Goal: Find specific page/section: Find specific page/section

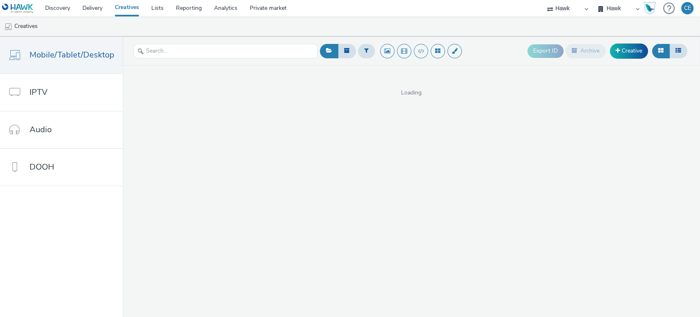
click at [240, 121] on div "Export ID Archive Creative Loading" at bounding box center [411, 176] width 577 height 280
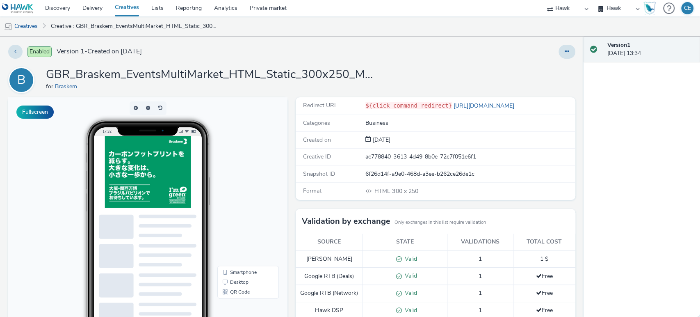
scroll to position [9, 0]
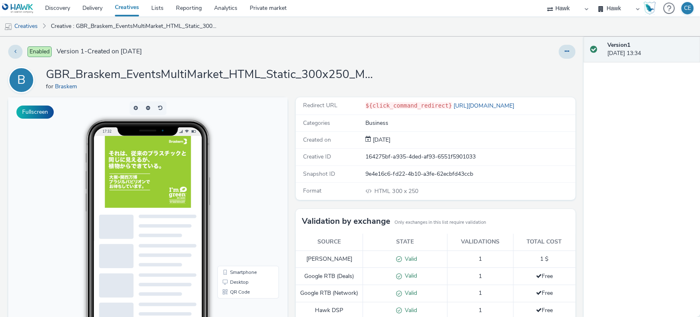
drag, startPoint x: 223, startPoint y: 319, endPoint x: 125, endPoint y: 208, distance: 147.5
click at [125, 208] on div at bounding box center [166, 187] width 123 height 103
click at [261, 283] on link "Desktop" at bounding box center [248, 282] width 58 height 10
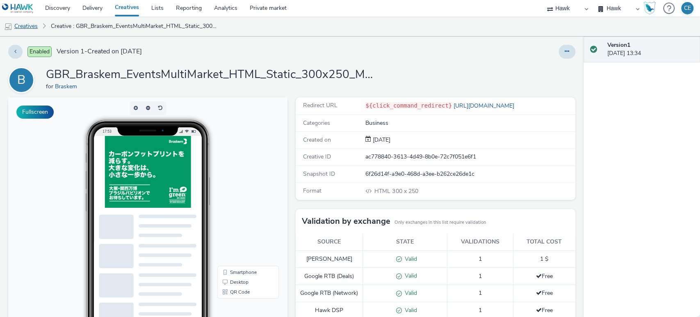
click at [26, 26] on link "Creatives" at bounding box center [21, 26] width 42 height 20
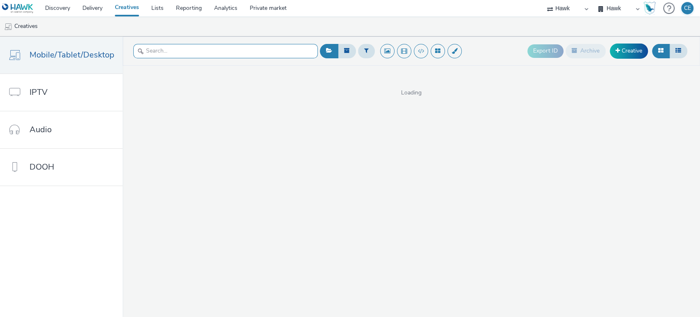
click at [166, 53] on input "text" at bounding box center [225, 51] width 185 height 14
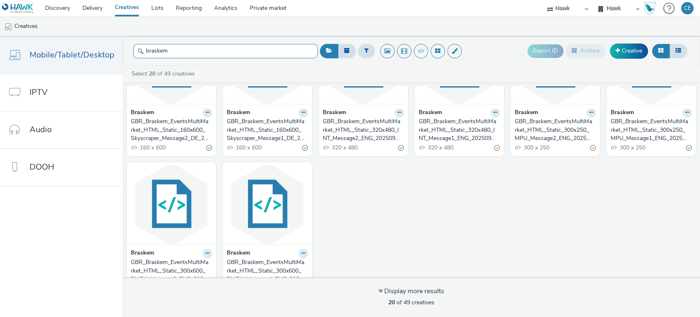
scroll to position [371, 0]
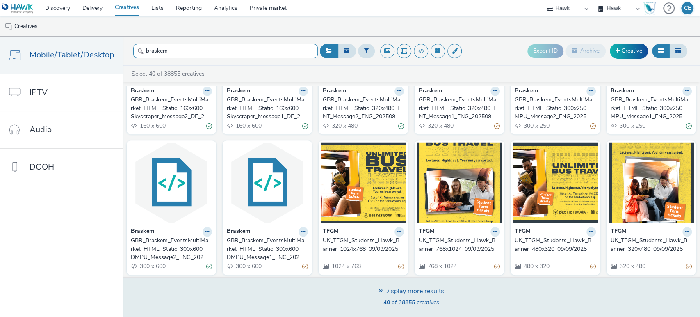
type input "braskem"
click at [338, 281] on div "Display more results 40 of 38855 creatives" at bounding box center [411, 297] width 583 height 40
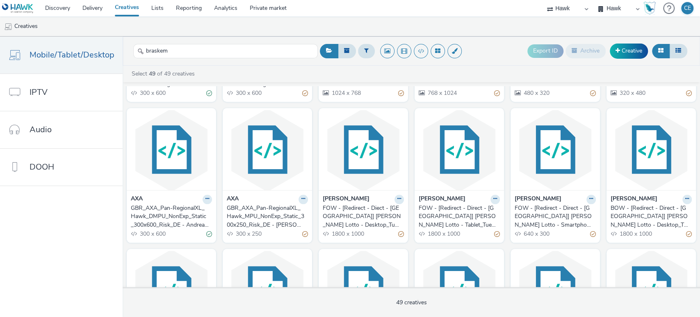
scroll to position [547, 0]
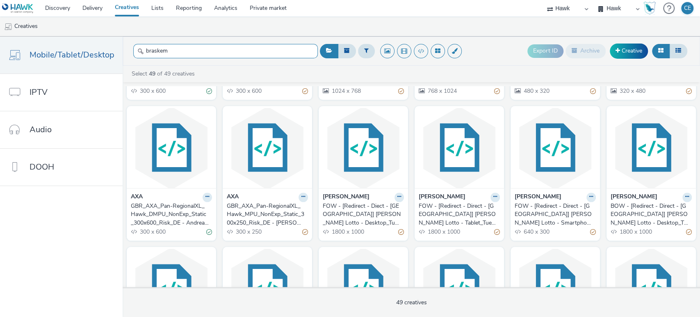
click at [230, 48] on input "braskem" at bounding box center [225, 51] width 185 height 14
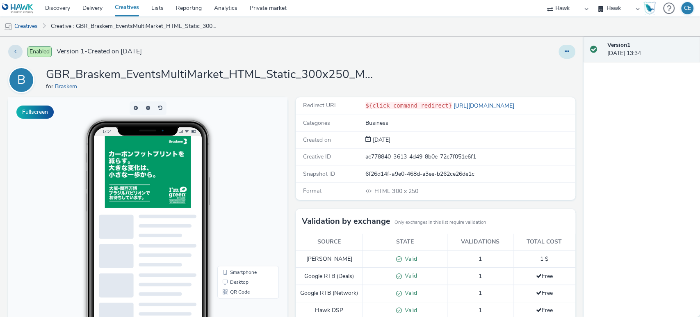
click at [558, 52] on button at bounding box center [566, 52] width 17 height 14
click at [541, 67] on link "Edit" at bounding box center [545, 68] width 62 height 16
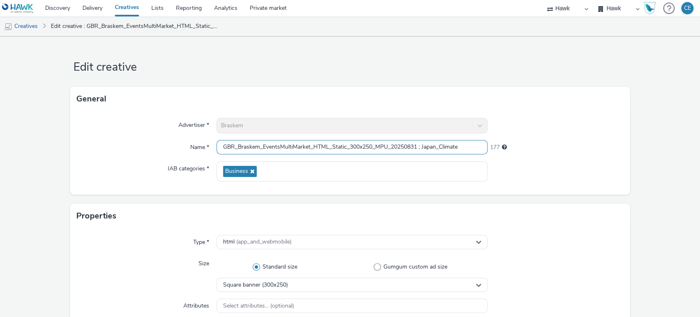
drag, startPoint x: 476, startPoint y: 146, endPoint x: 163, endPoint y: 134, distance: 312.7
click at [163, 134] on div "Advertiser * Braskem Name * GBR_Braskem_EventsMultiMarket_HTML_Static_300x250_M…" at bounding box center [350, 152] width 560 height 83
click at [443, 162] on div "Business" at bounding box center [351, 171] width 271 height 20
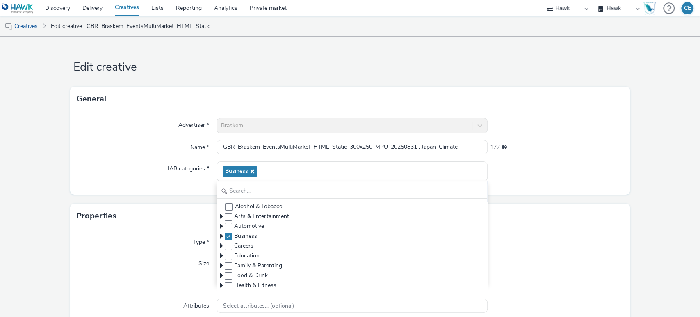
click at [499, 101] on div "General" at bounding box center [350, 99] width 560 height 25
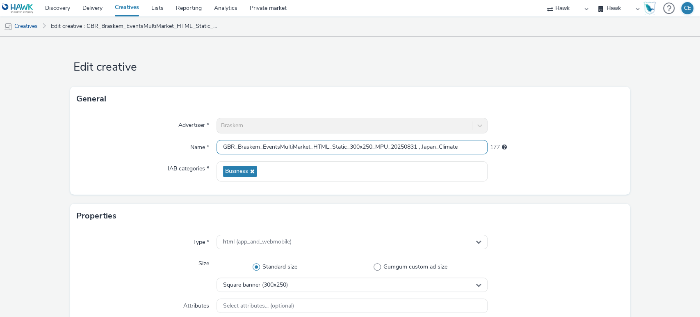
drag, startPoint x: 417, startPoint y: 146, endPoint x: 206, endPoint y: 146, distance: 210.3
click at [206, 146] on div "Name * GBR_Braskem_EventsMultiMarket_HTML_Static_300x250_MPU_20250831 ; Japan_C…" at bounding box center [350, 147] width 547 height 15
type input "c ; Japan_Climate"
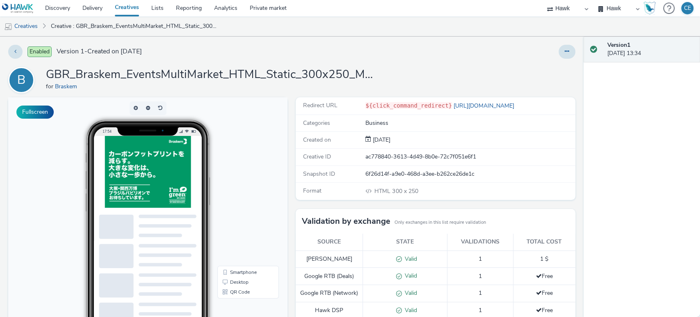
click at [563, 45] on div at bounding box center [566, 52] width 17 height 14
click at [565, 49] on icon at bounding box center [567, 51] width 5 height 6
click at [538, 64] on link "Edit" at bounding box center [545, 68] width 62 height 16
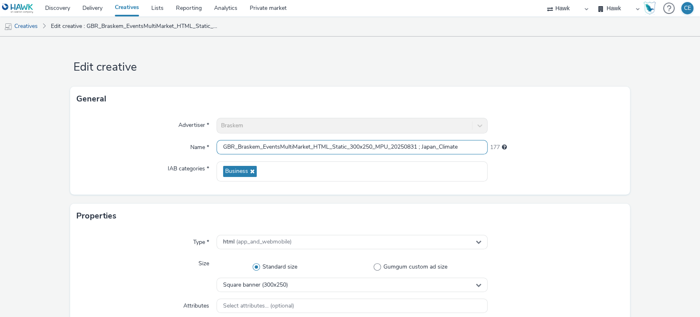
drag, startPoint x: 223, startPoint y: 153, endPoint x: 417, endPoint y: 151, distance: 194.4
click at [417, 151] on input "GBR_Braskem_EventsMultiMarket_HTML_Static_300x250_MPU_20250831 ; Japan_Climate" at bounding box center [351, 147] width 271 height 14
click at [11, 25] on img at bounding box center [8, 27] width 8 height 8
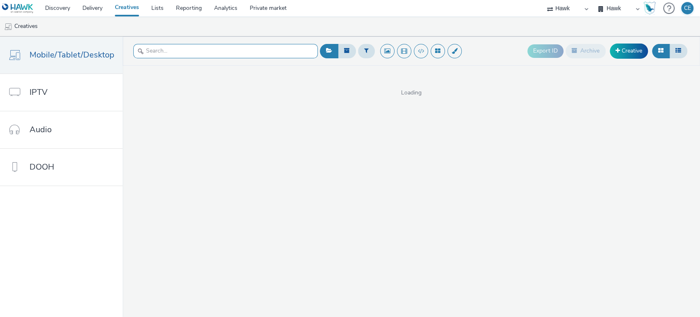
click at [198, 51] on input "text" at bounding box center [225, 51] width 185 height 14
paste input "GBR_Braskem_EventsMultiMarket_HTML_Static_300x250_MPU_20250831"
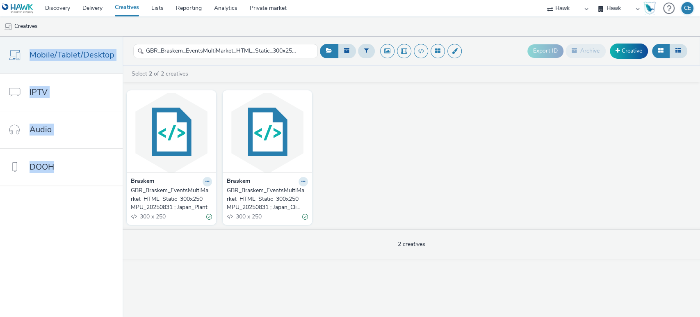
drag, startPoint x: 294, startPoint y: 41, endPoint x: 109, endPoint y: 24, distance: 186.1
click at [109, 24] on div "Discovery Delivery Creatives Lists Reporting Analytics Private market Hawk Hawk…" at bounding box center [350, 158] width 700 height 317
click at [212, 63] on header "GBR_Braskem_EventsMultiMarket_HTML_Static_300x250_MPU_20250831 Export ID Archiv…" at bounding box center [411, 50] width 577 height 29
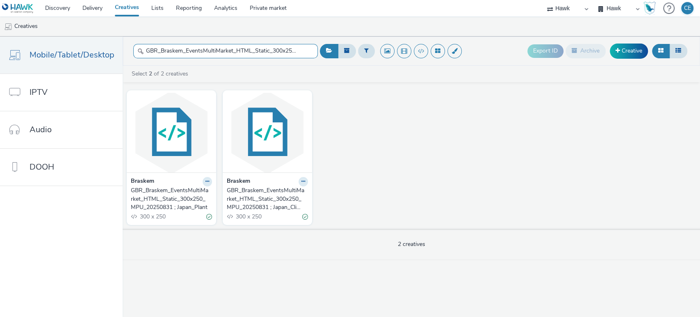
click at [289, 52] on input "GBR_Braskem_EventsMultiMarket_HTML_Static_300x250_MPU_20250831" at bounding box center [225, 51] width 185 height 14
drag, startPoint x: 271, startPoint y: 53, endPoint x: 260, endPoint y: 45, distance: 14.4
click at [260, 45] on input "GBR_Braskem_EventsMultiMarket_HTML_Static_300x250_MPU_20250831" at bounding box center [225, 51] width 185 height 14
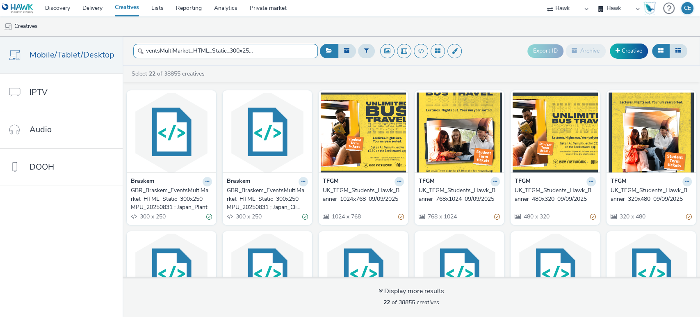
drag, startPoint x: 298, startPoint y: 55, endPoint x: 226, endPoint y: 53, distance: 72.2
click at [226, 53] on input "GBR_Braskem_EventsMultiMarket_HTML_Static_300x250_MPU_20250831" at bounding box center [225, 51] width 185 height 14
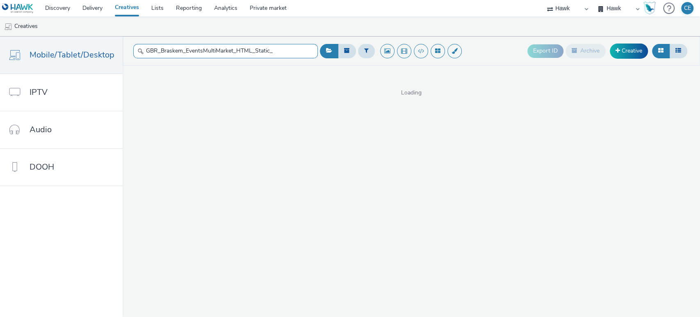
type input "GBR_Braskem_EventsMultiMarket_HTML_Static_"
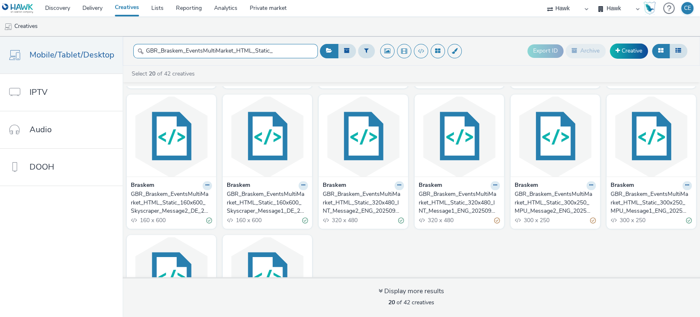
scroll to position [331, 0]
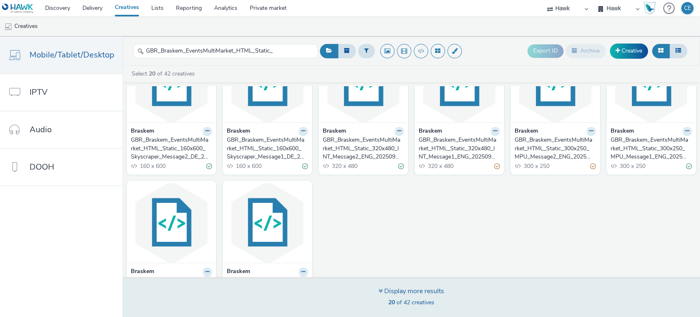
click at [288, 291] on div "Display more results 20 of 42 creatives" at bounding box center [411, 297] width 583 height 40
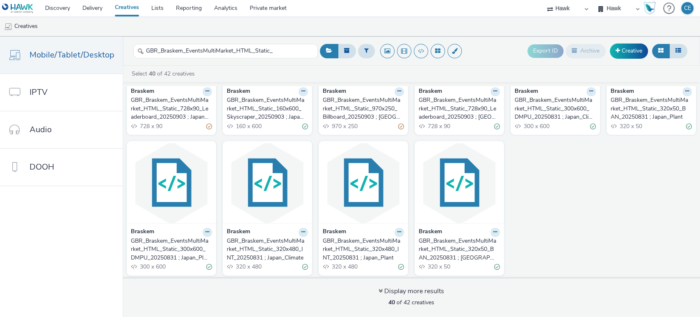
scroll to position [792, 0]
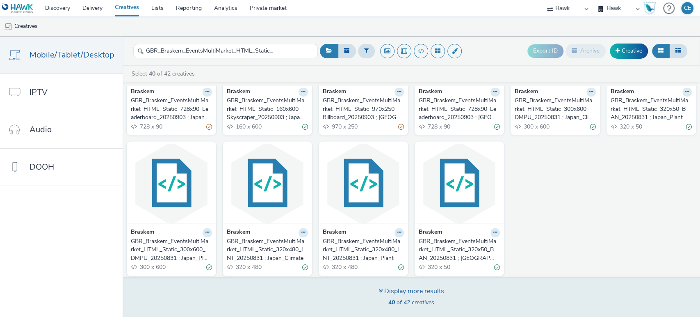
click at [420, 294] on div "Display more results" at bounding box center [411, 290] width 66 height 9
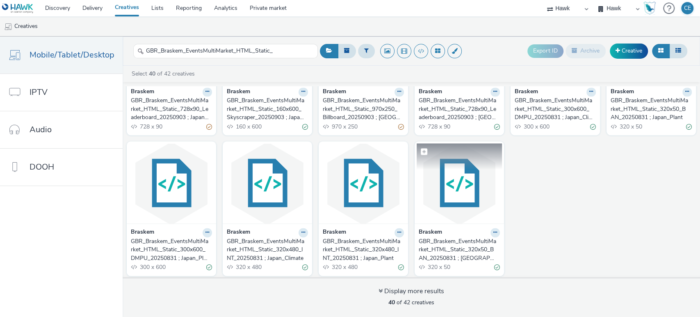
scroll to position [783, 0]
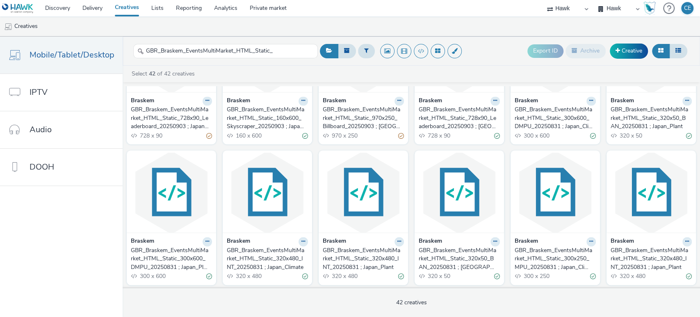
drag, startPoint x: 468, startPoint y: 244, endPoint x: 447, endPoint y: 263, distance: 28.4
click at [260, 263] on div "GBR_Braskem_EventsMultiMarket_HTML_Static_320x480_INT_20250831 ; Japan_Climate" at bounding box center [266, 258] width 78 height 25
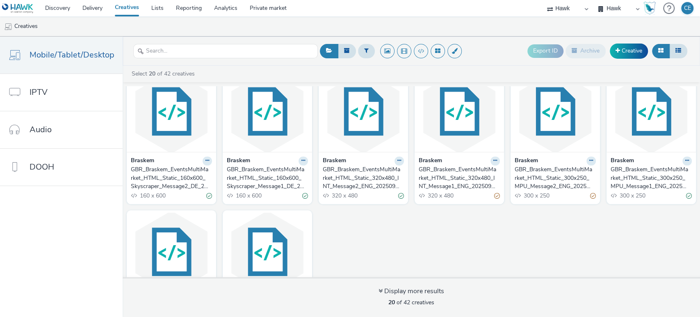
scroll to position [371, 0]
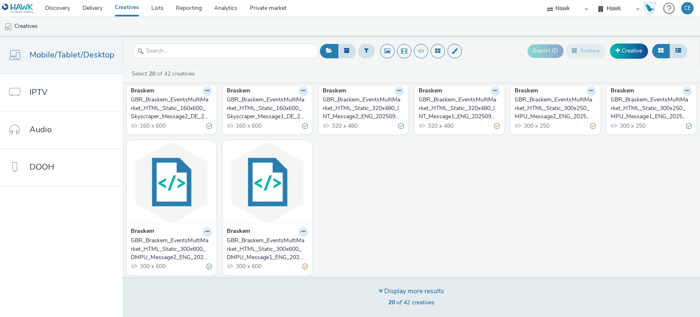
click at [353, 292] on div "Display more results 20 of 42 creatives" at bounding box center [411, 297] width 583 height 40
click at [411, 300] on span "20 of 42 creatives" at bounding box center [411, 302] width 46 height 8
click at [385, 289] on div "Display more results" at bounding box center [411, 290] width 66 height 9
click at [381, 291] on icon at bounding box center [380, 290] width 4 height 7
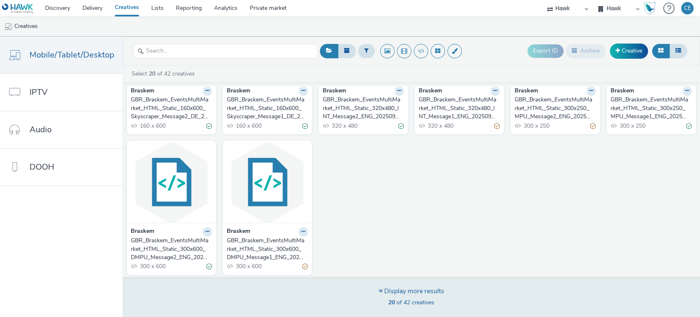
click at [358, 294] on div "Display more results 20 of 42 creatives" at bounding box center [411, 297] width 583 height 40
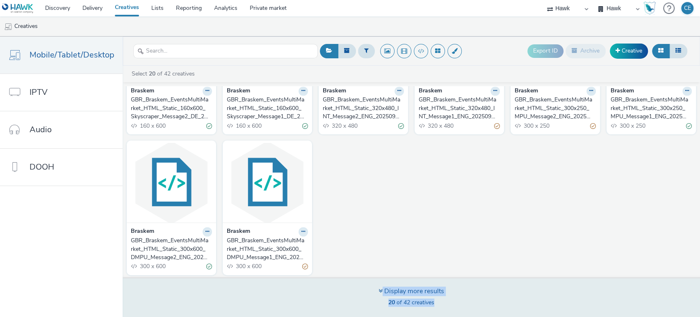
drag, startPoint x: 358, startPoint y: 294, endPoint x: 360, endPoint y: 302, distance: 7.7
click at [360, 302] on div "Display more results 20 of 42 creatives" at bounding box center [411, 297] width 583 height 40
click at [403, 294] on div "Display more results" at bounding box center [411, 290] width 66 height 9
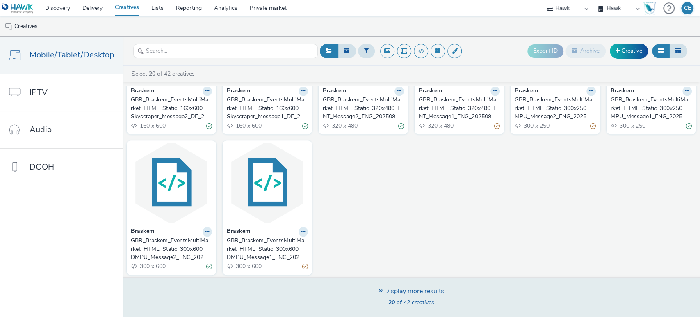
click at [375, 290] on div "Display more results 20 of 42 creatives" at bounding box center [411, 297] width 583 height 40
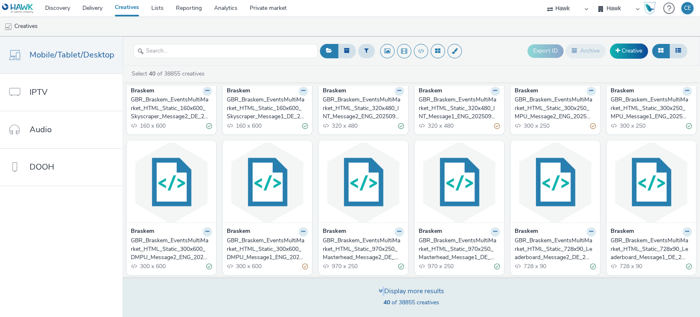
click at [375, 290] on div "Display more results 40 of 38855 creatives" at bounding box center [411, 297] width 583 height 40
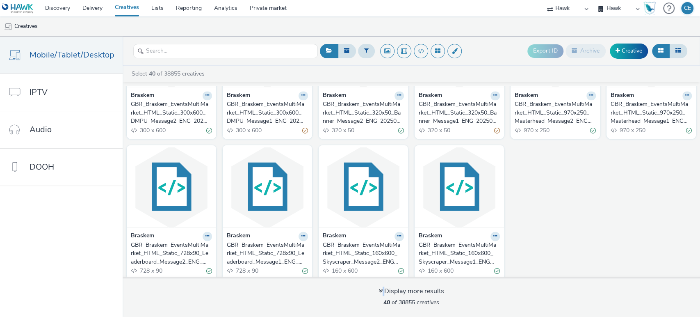
scroll to position [793, 0]
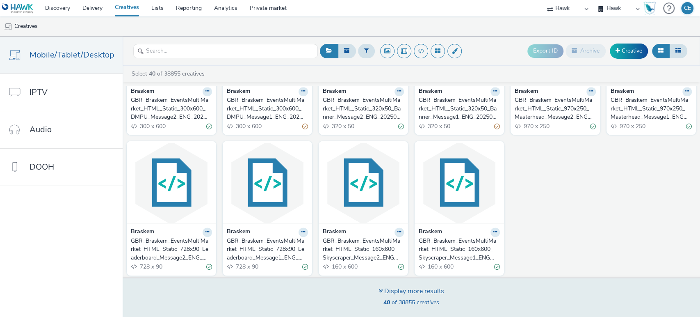
click at [395, 293] on div "Display more results" at bounding box center [411, 290] width 66 height 9
click at [379, 288] on icon at bounding box center [380, 290] width 4 height 7
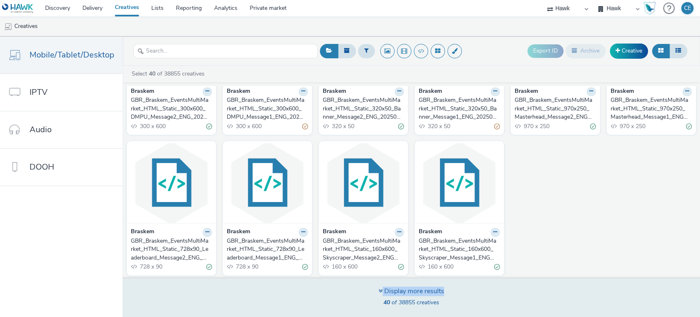
click at [364, 289] on div "Display more results 40 of 38855 creatives" at bounding box center [411, 297] width 583 height 40
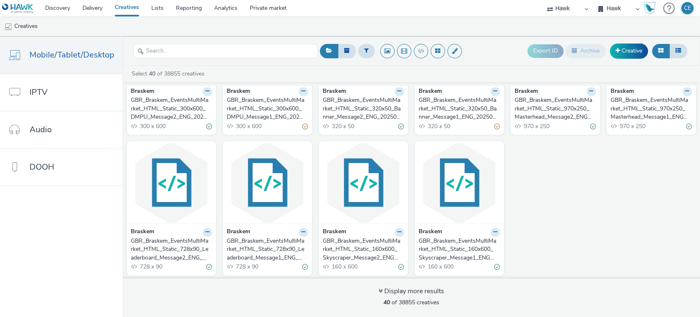
click at [234, 62] on header "Export ID Archive Creative" at bounding box center [411, 50] width 577 height 29
click at [230, 55] on input "text" at bounding box center [225, 51] width 185 height 14
